Goal: Complete application form

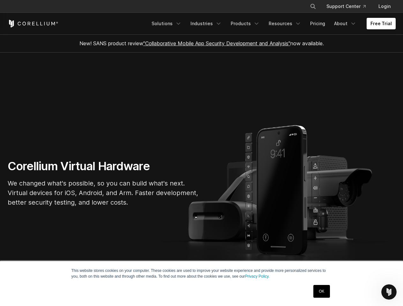
click at [201, 153] on section "Corellium Virtual Hardware We changed what's possible, so you can build what's …" at bounding box center [201, 186] width 403 height 266
click at [313, 6] on icon "Search" at bounding box center [312, 6] width 5 height 5
click at [313, 6] on div "×" at bounding box center [313, 6] width 6 height 10
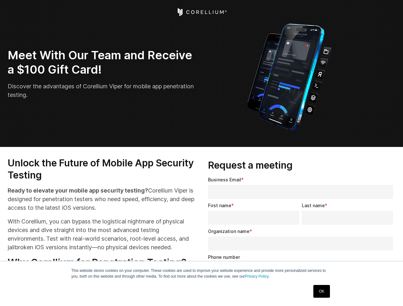
select select "**"
click at [302, 241] on input "Organization name *" at bounding box center [300, 244] width 185 height 14
click at [389, 292] on img "Open Intercom Messenger" at bounding box center [389, 292] width 8 height 8
